Goal: Find specific page/section: Find specific page/section

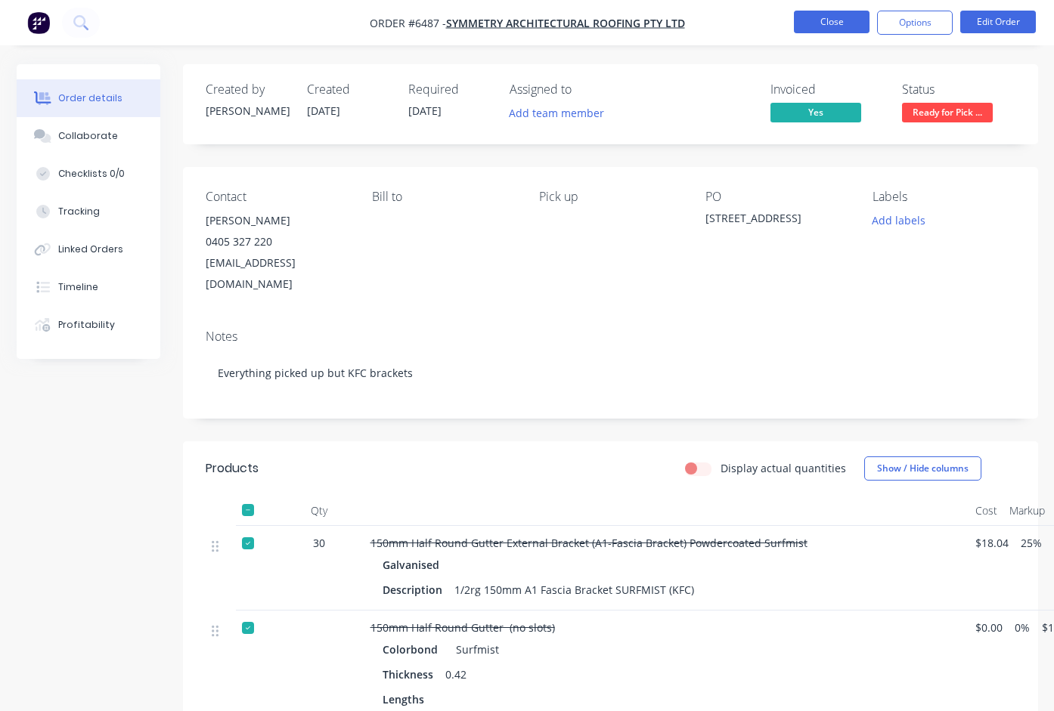
click at [838, 26] on button "Close" at bounding box center [832, 22] width 76 height 23
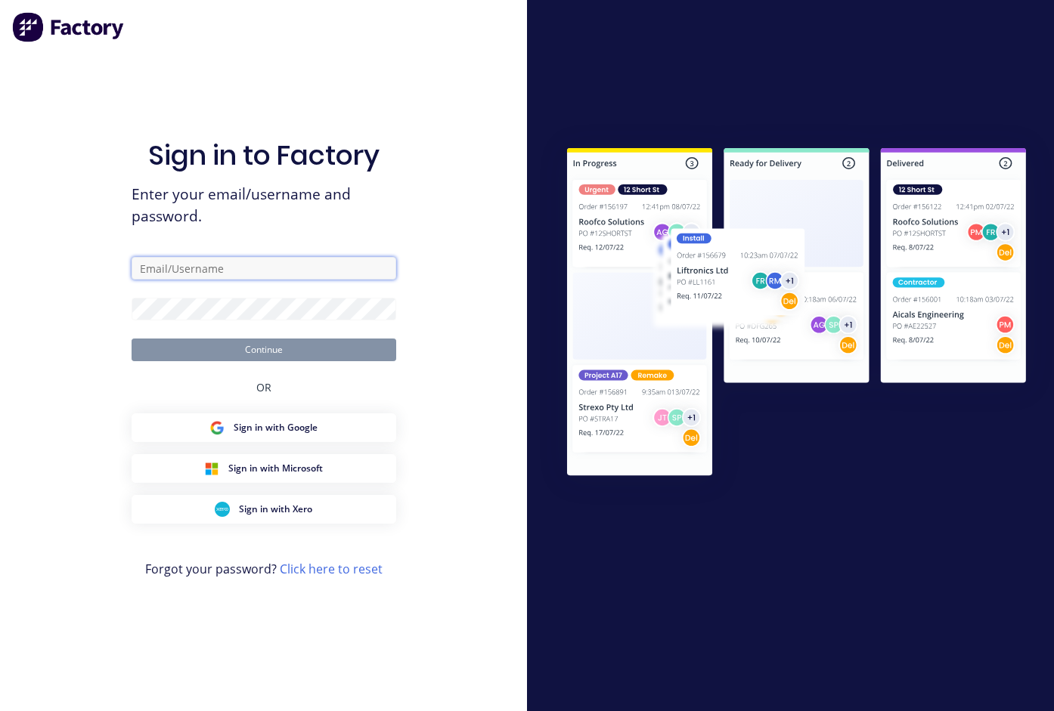
type input "[EMAIL_ADDRESS][DOMAIN_NAME]"
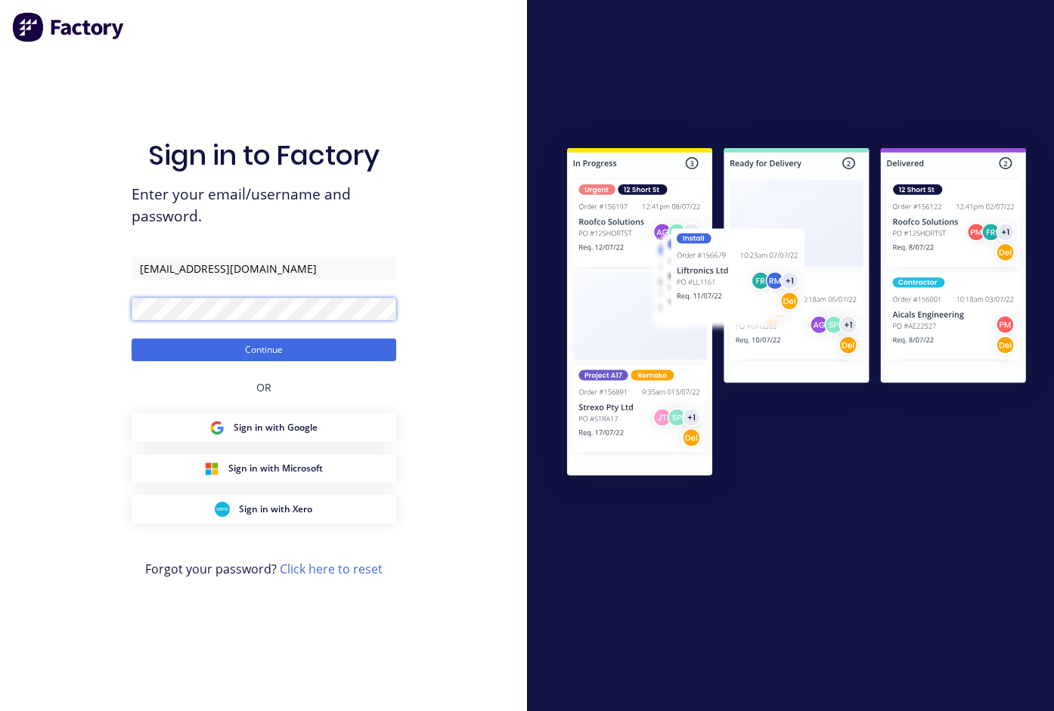
click at [263, 349] on button "Continue" at bounding box center [264, 350] width 265 height 23
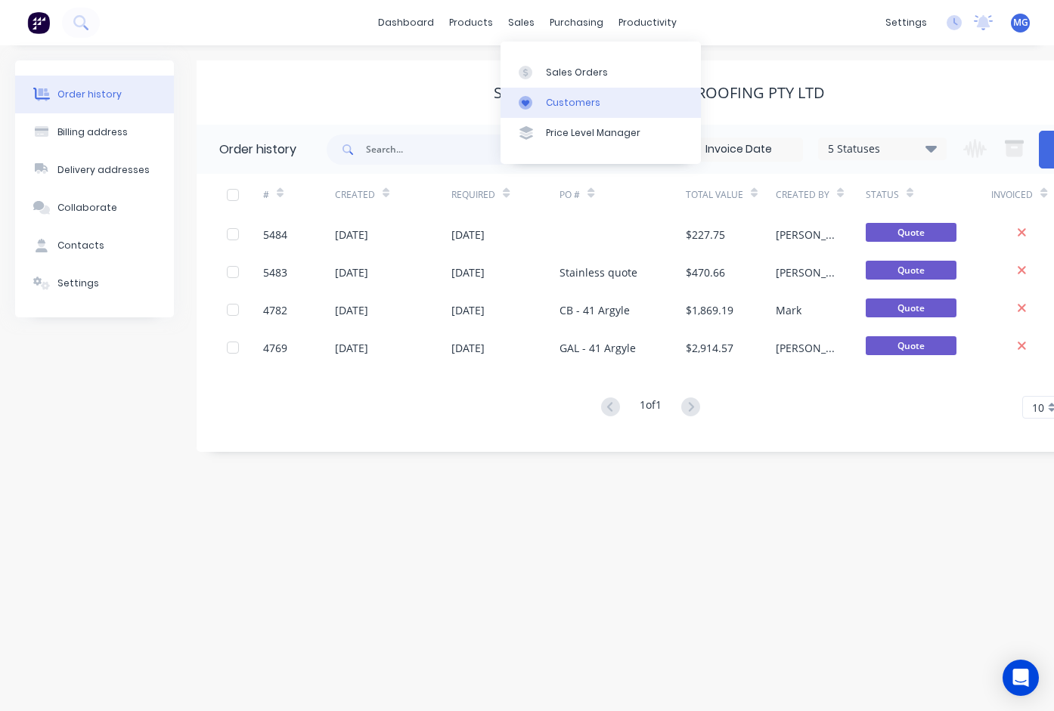
click at [533, 107] on div at bounding box center [530, 103] width 23 height 14
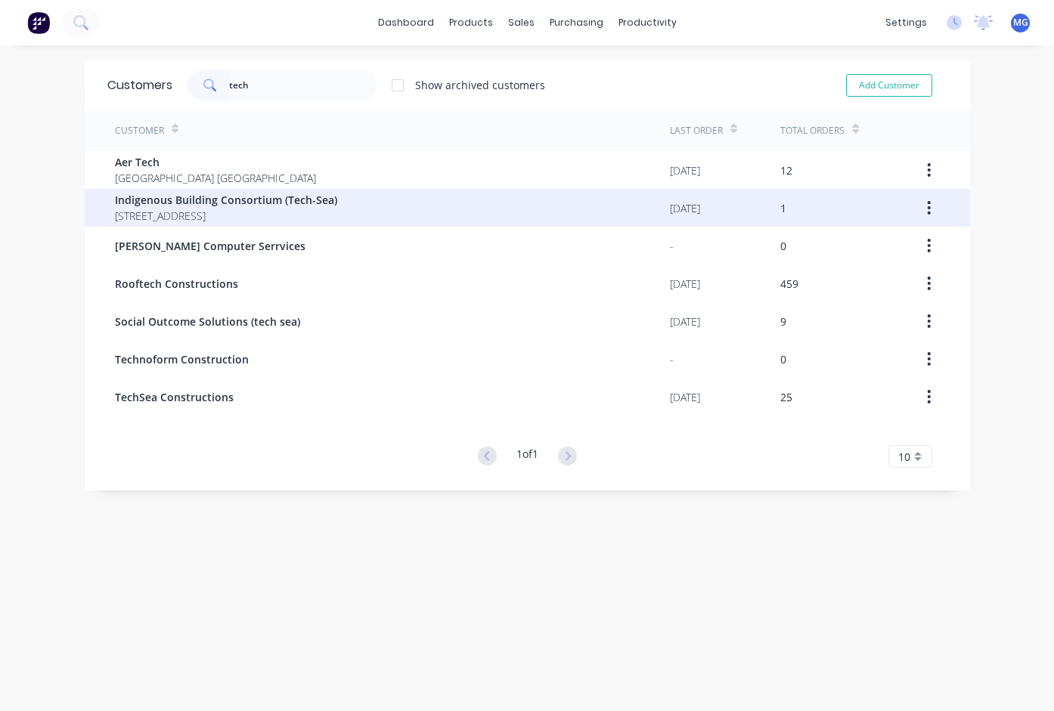
type input "tech"
drag, startPoint x: 114, startPoint y: 194, endPoint x: 341, endPoint y: 197, distance: 226.8
click at [337, 197] on span "Indigenous Building Consortium (Tech-Sea)" at bounding box center [226, 200] width 222 height 16
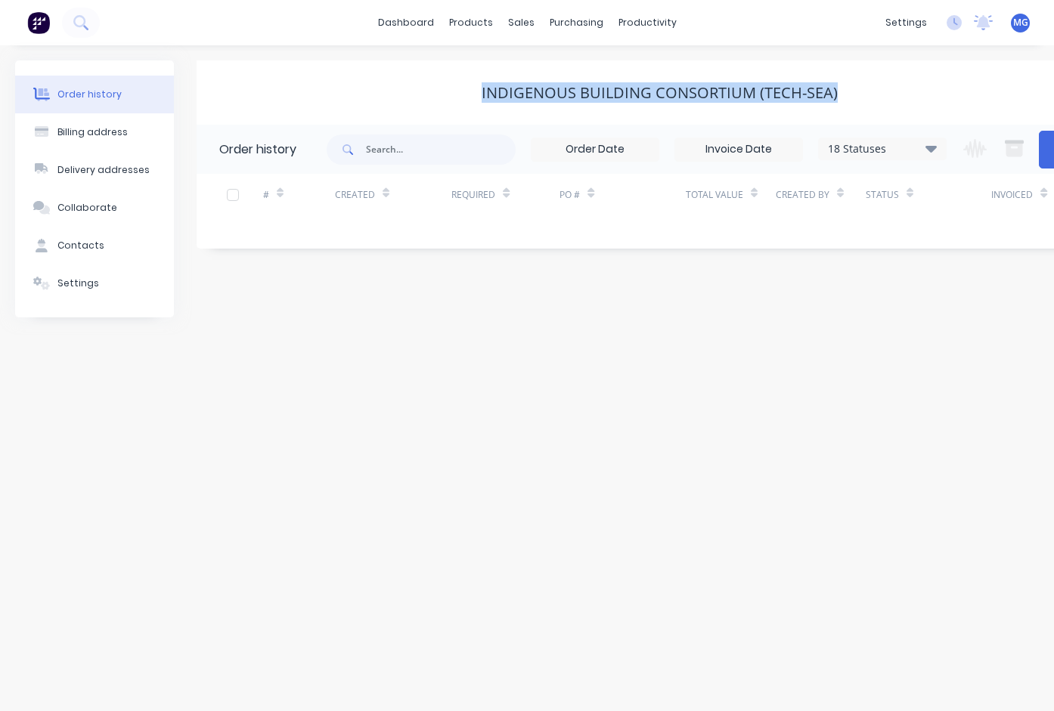
drag, startPoint x: 465, startPoint y: 93, endPoint x: 844, endPoint y: 90, distance: 379.5
click at [844, 90] on div "Indigenous Building Consortium (Tech-Sea)" at bounding box center [659, 93] width 925 height 18
copy div "Indigenous Building Consortium (Tech-Sea)"
